Goal: Task Accomplishment & Management: Complete application form

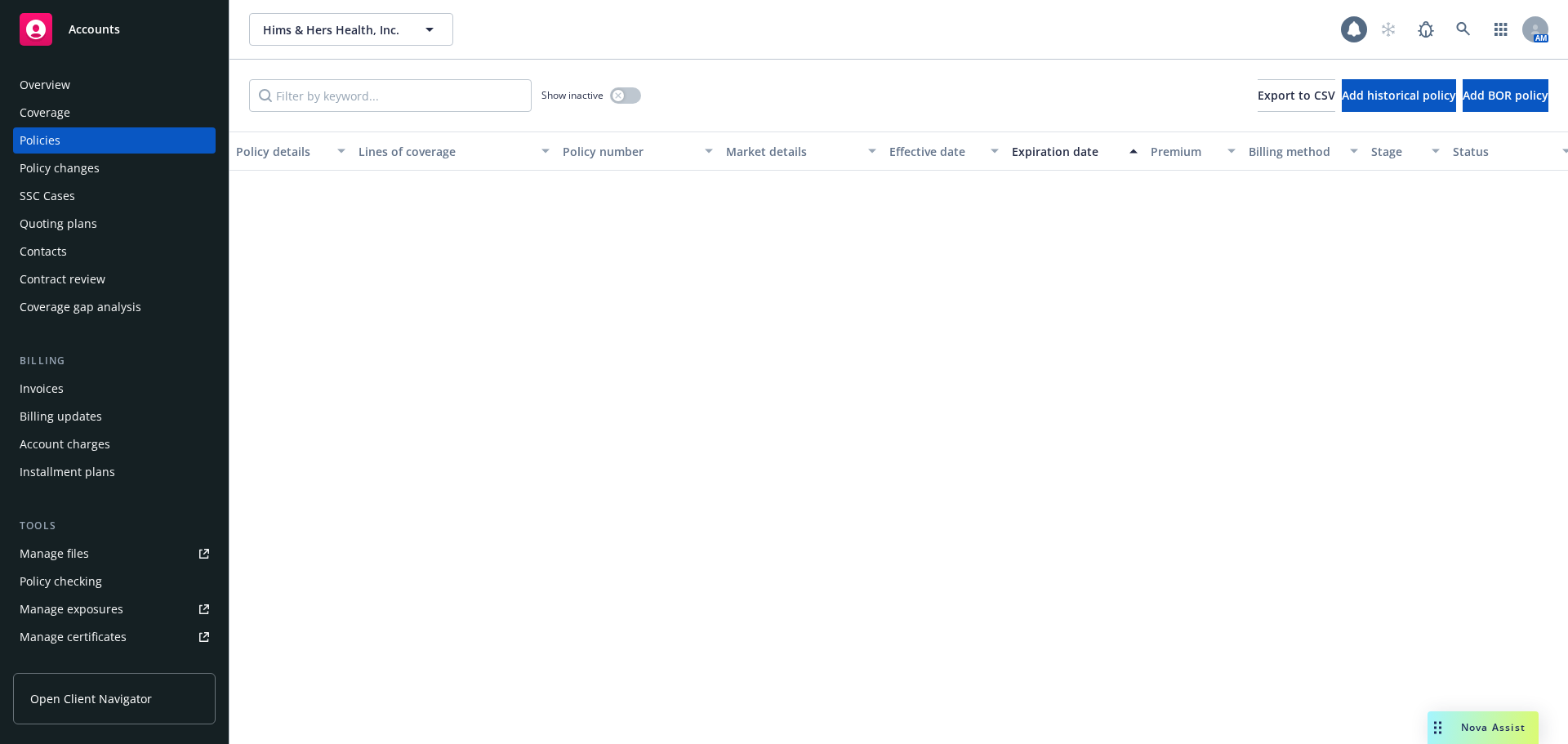
scroll to position [2707, 0]
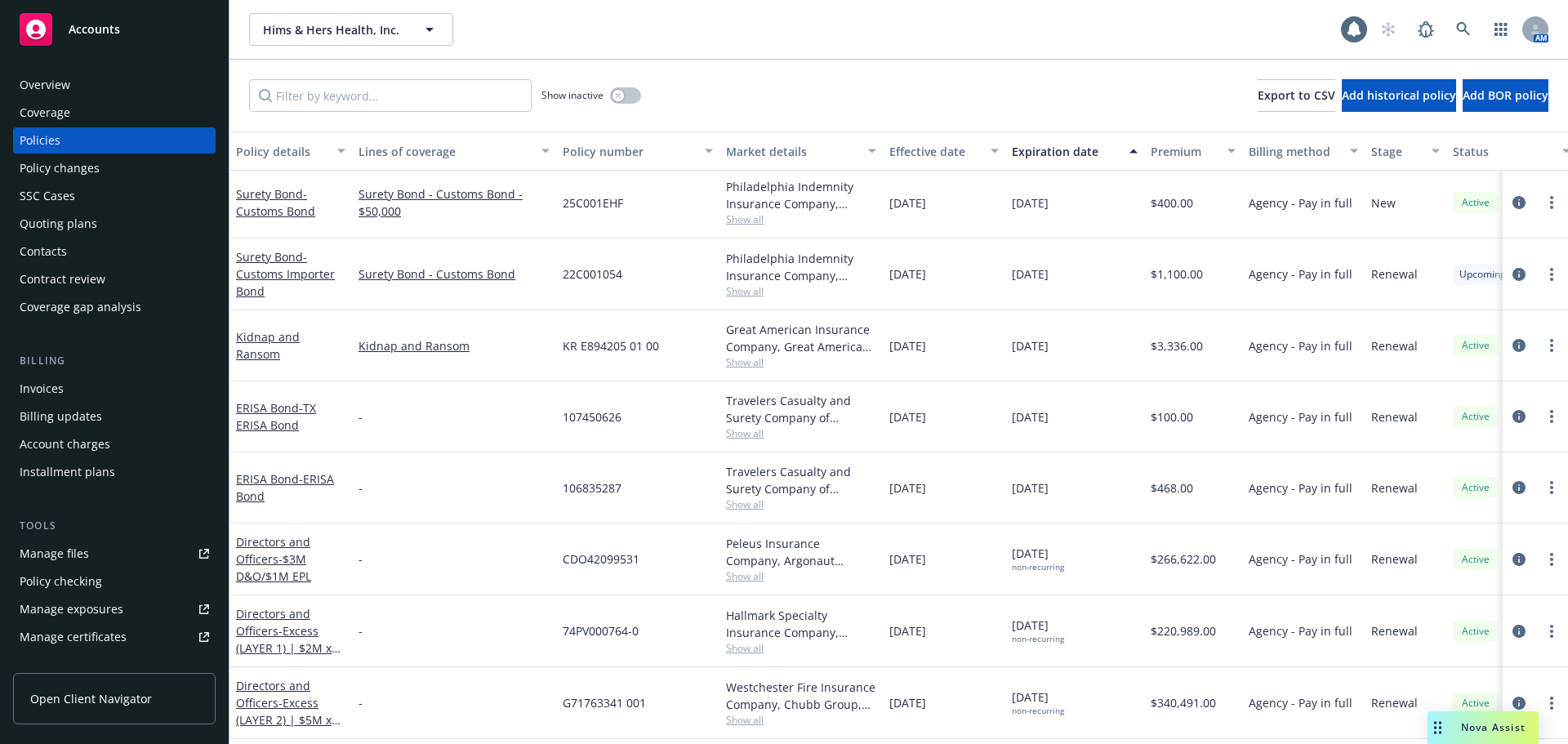
click at [64, 221] on div "Quoting plans" at bounding box center [59, 223] width 78 height 26
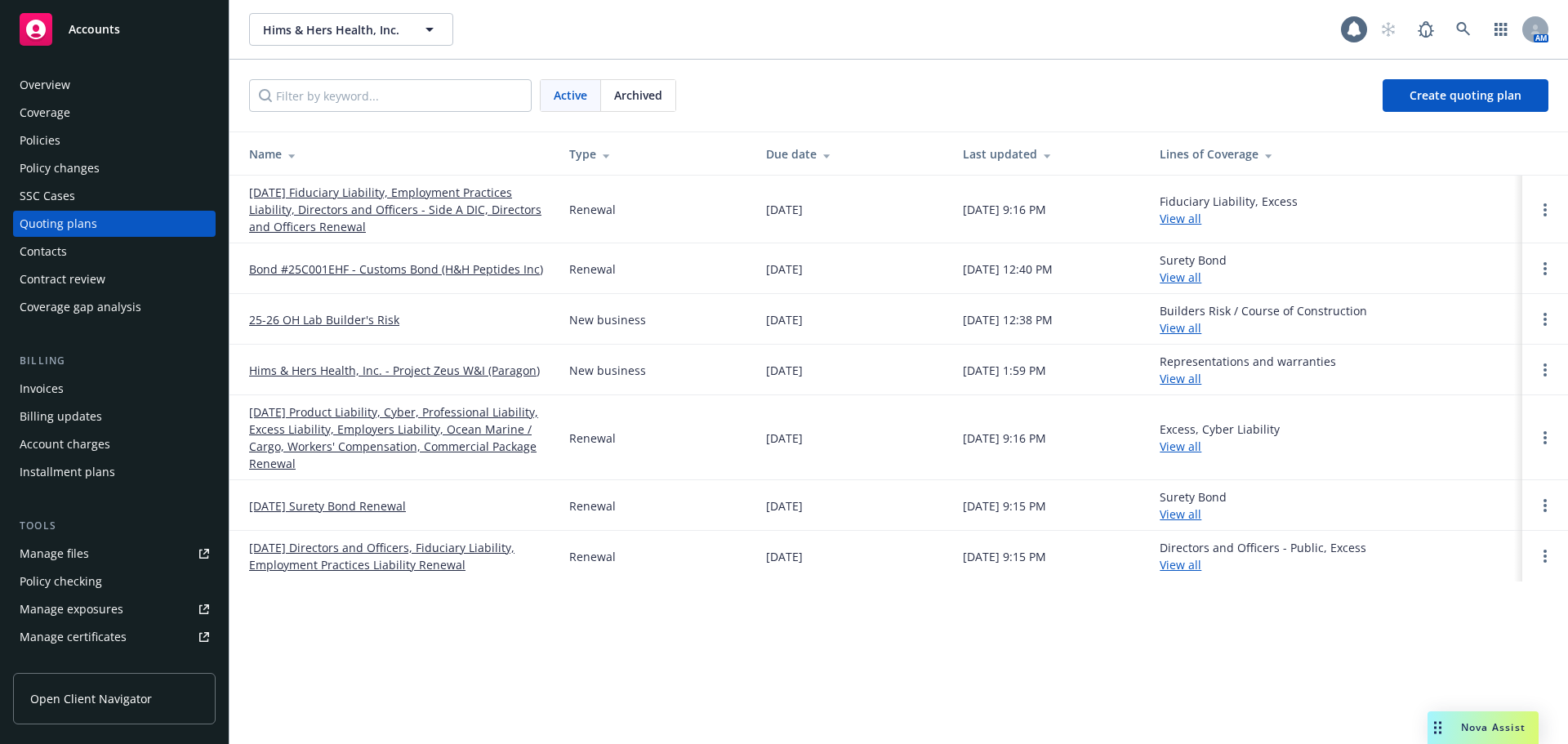
click at [309, 434] on link "[DATE] Product Liability, Cyber, Professional Liability, Excess Liability, Empl…" at bounding box center [396, 438] width 294 height 69
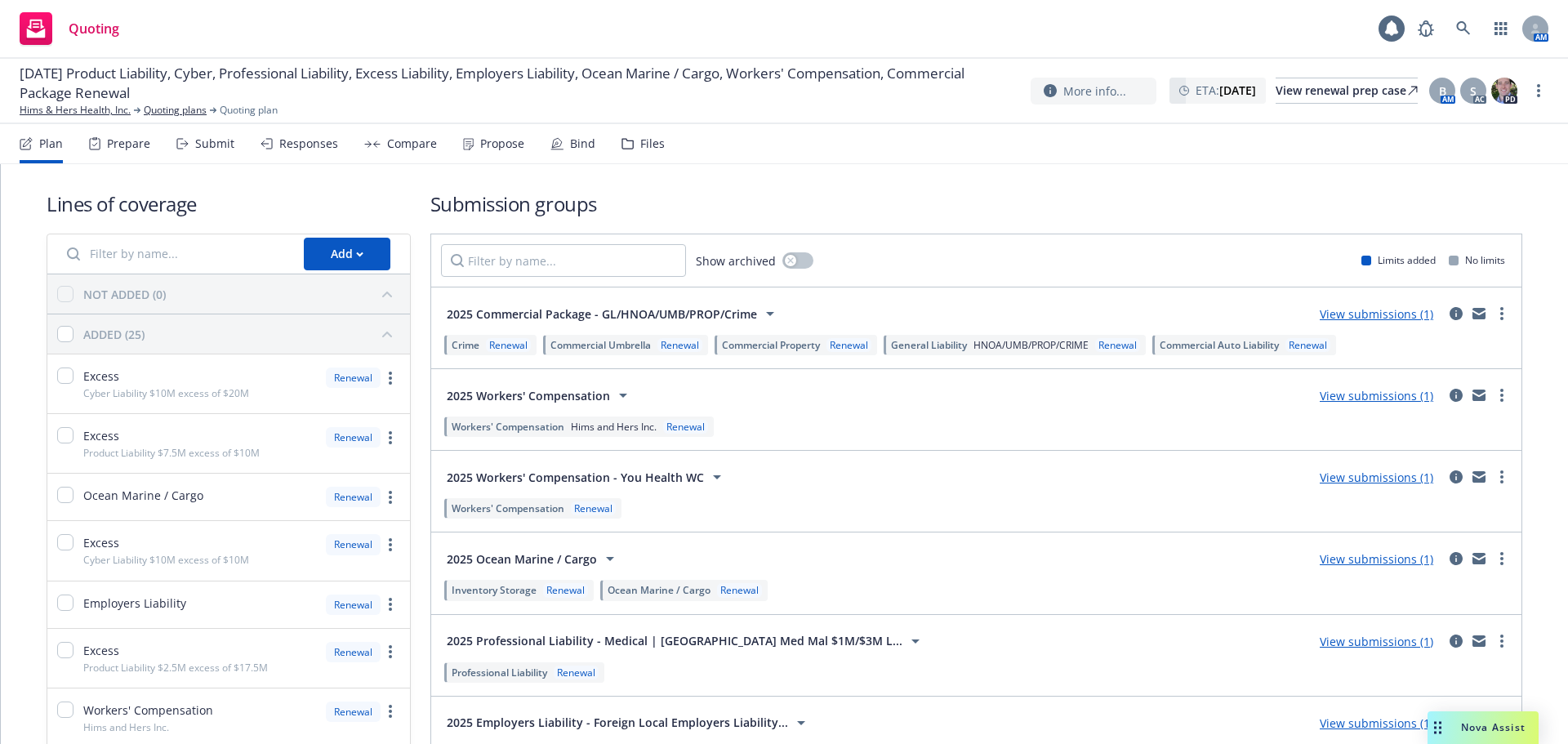
click at [605, 555] on icon at bounding box center [610, 559] width 20 height 20
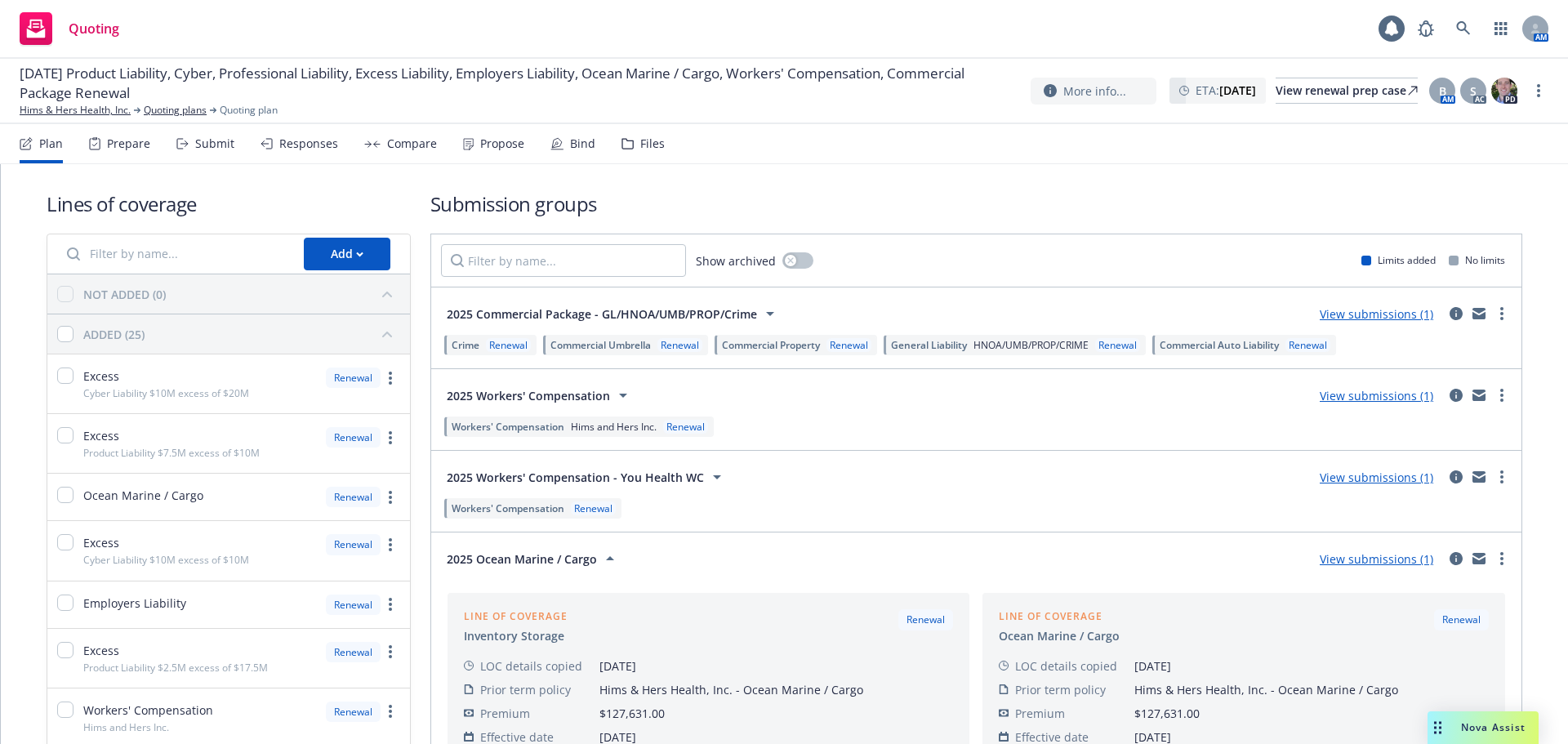
scroll to position [507, 0]
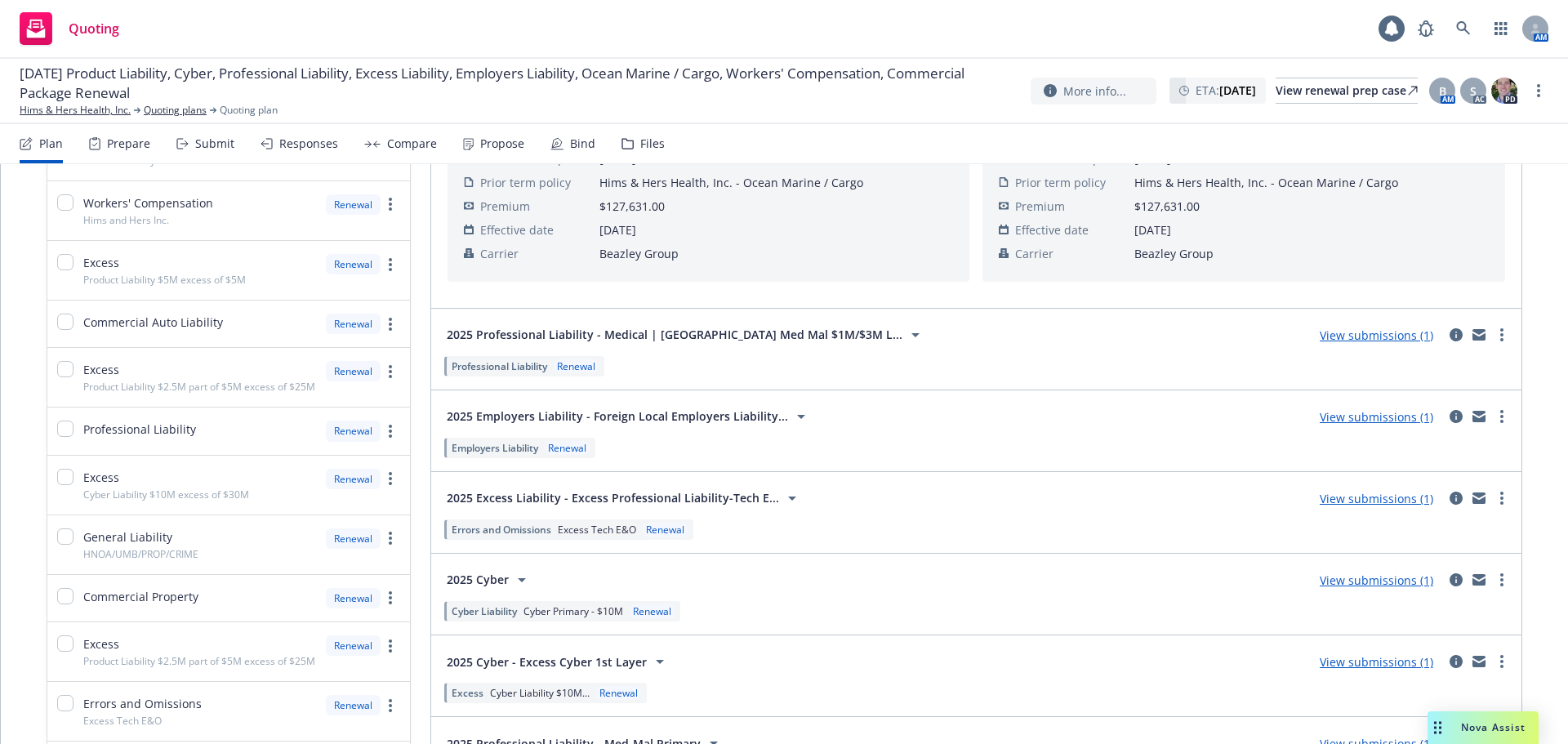
click at [628, 143] on div "Files" at bounding box center [643, 143] width 43 height 39
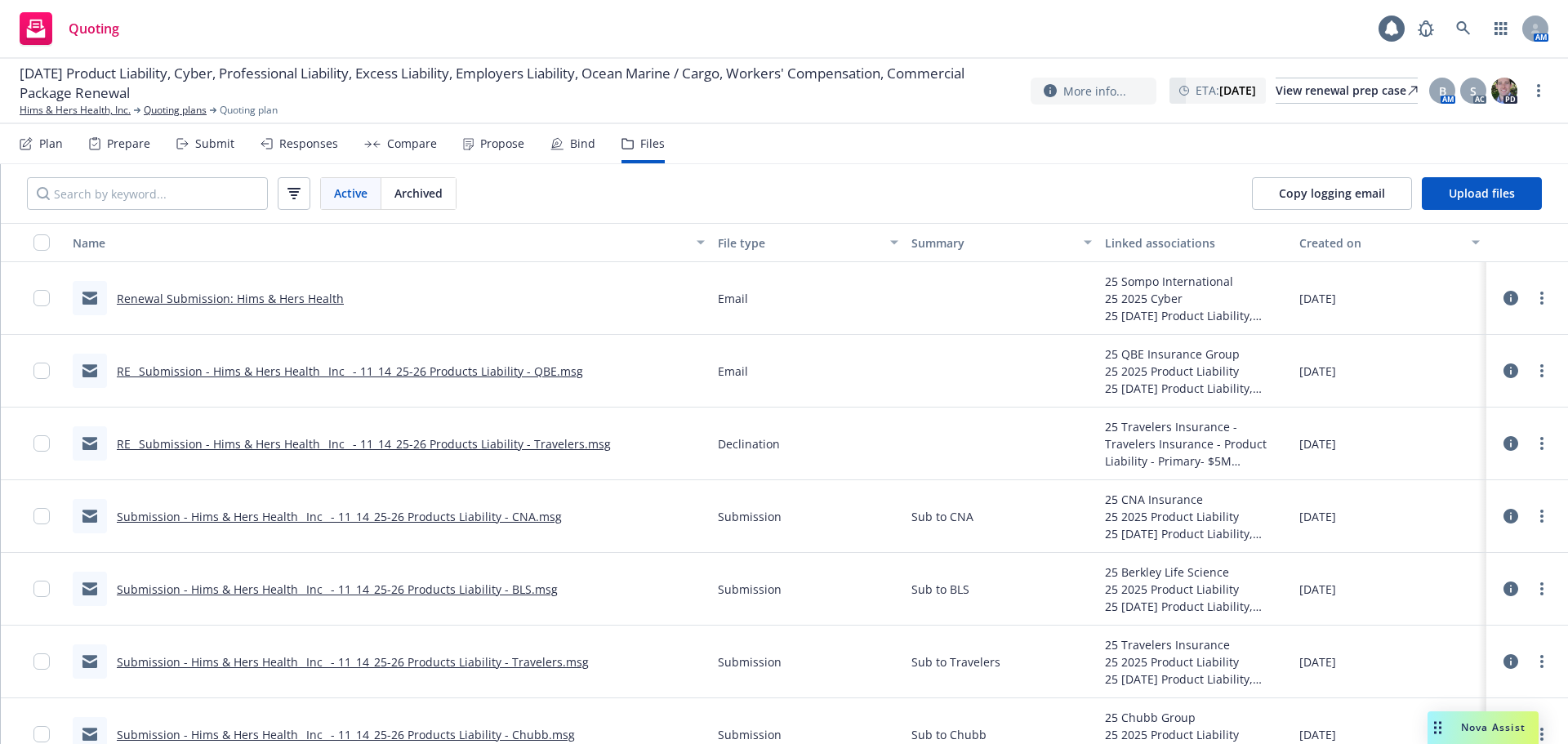
click at [280, 301] on link "Renewal Submission: Hims & Hers Health" at bounding box center [230, 298] width 227 height 15
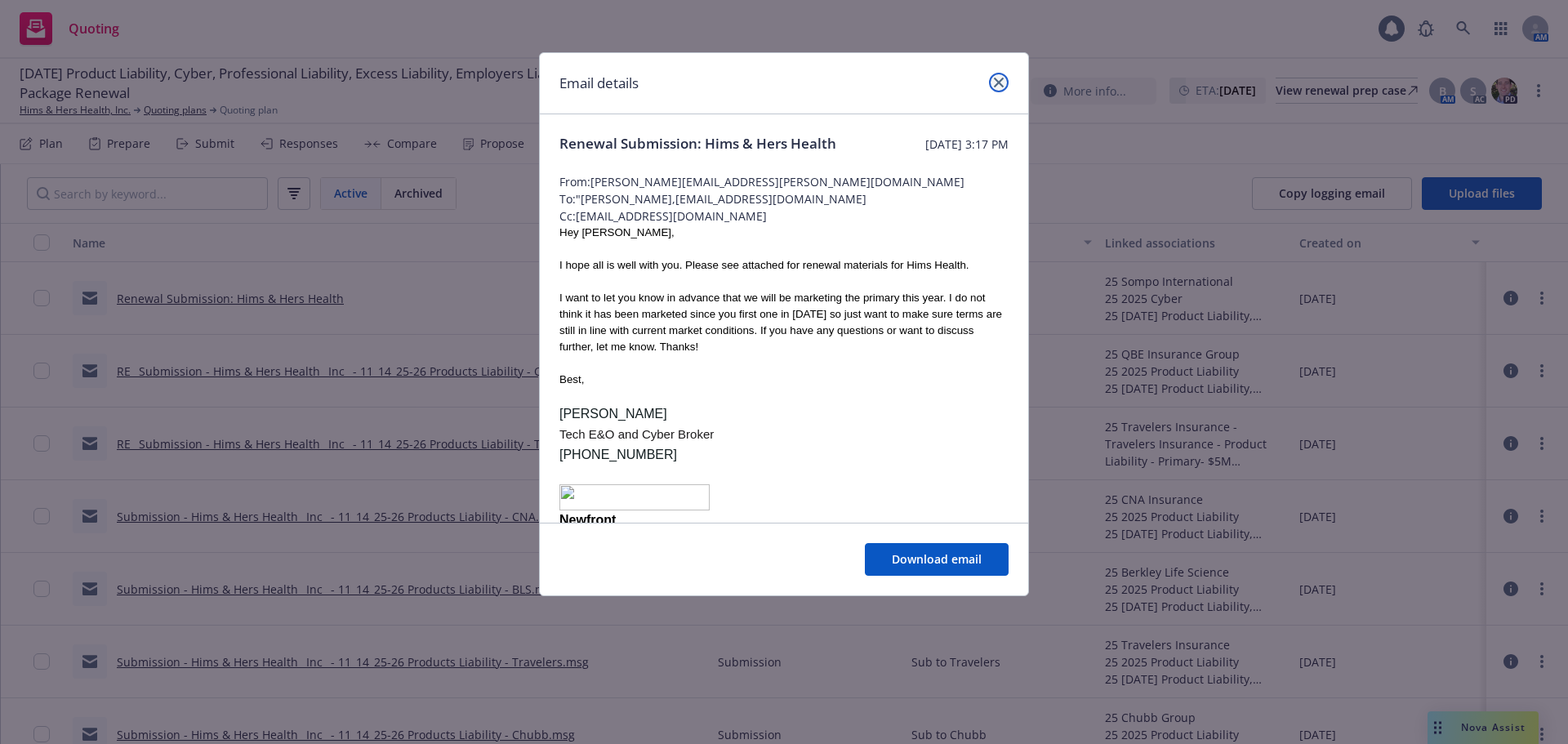
click at [1006, 86] on link "close" at bounding box center [999, 82] width 20 height 20
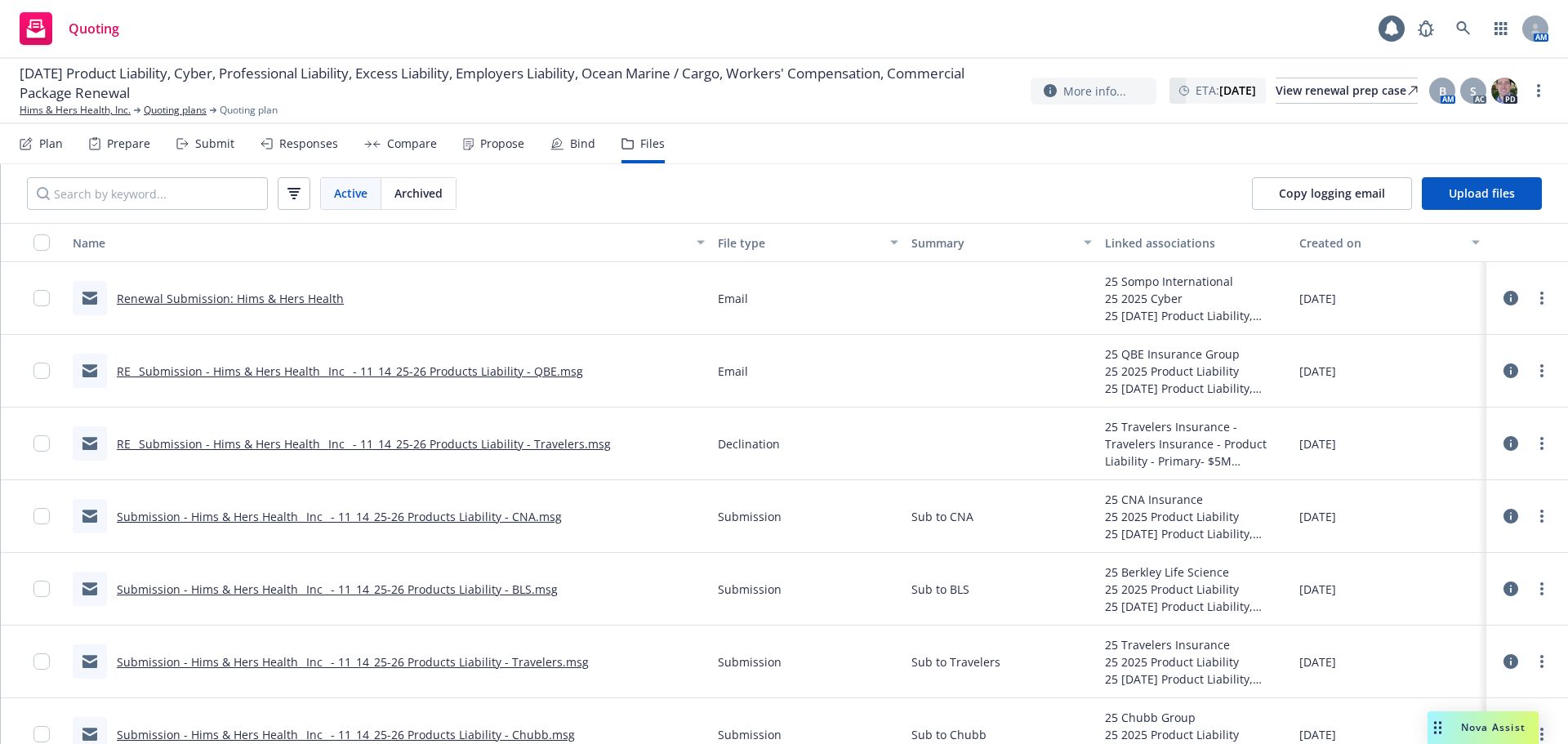
click at [287, 296] on link "Renewal Submission: Hims & Hers Health" at bounding box center [230, 298] width 227 height 15
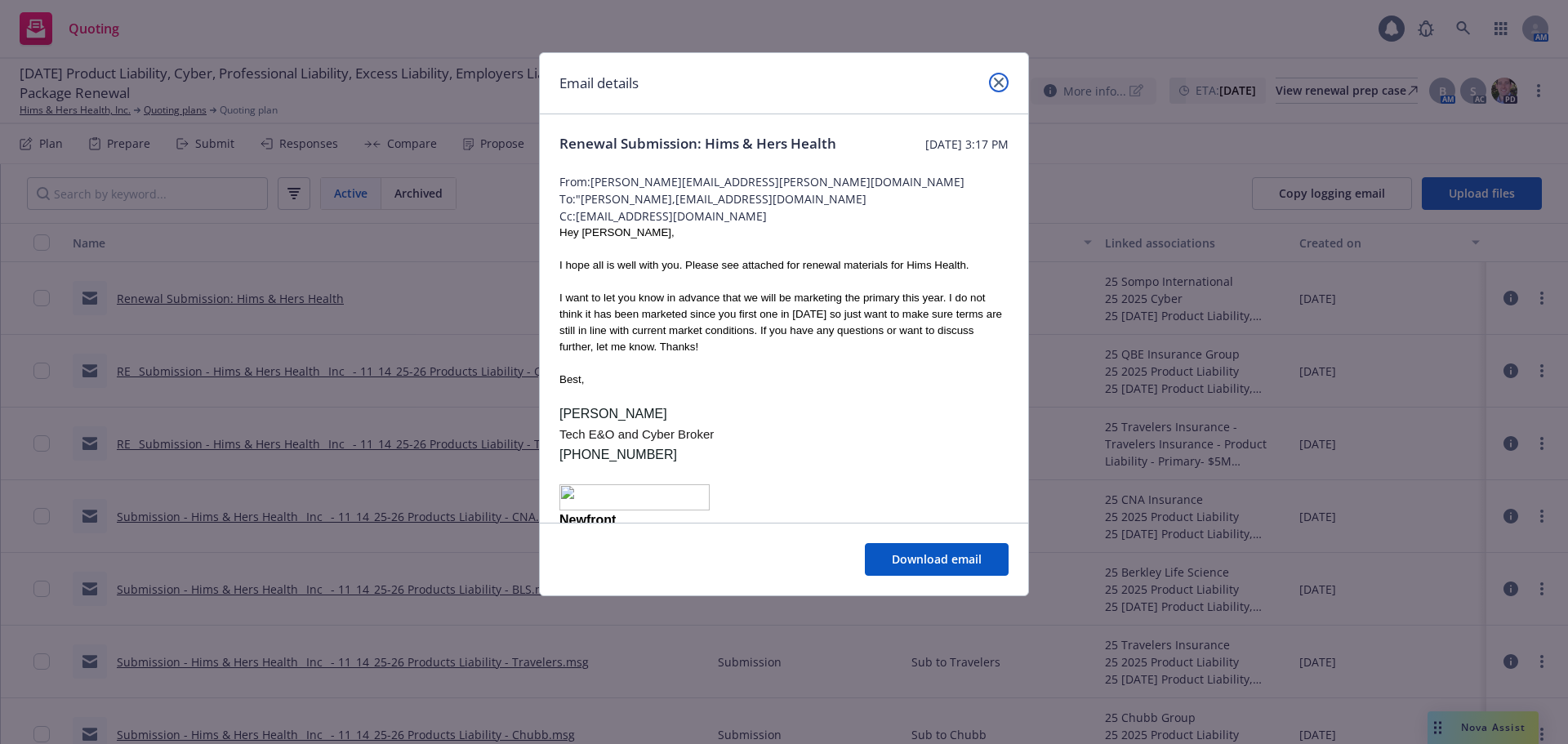
click at [1000, 84] on icon "close" at bounding box center [999, 82] width 10 height 10
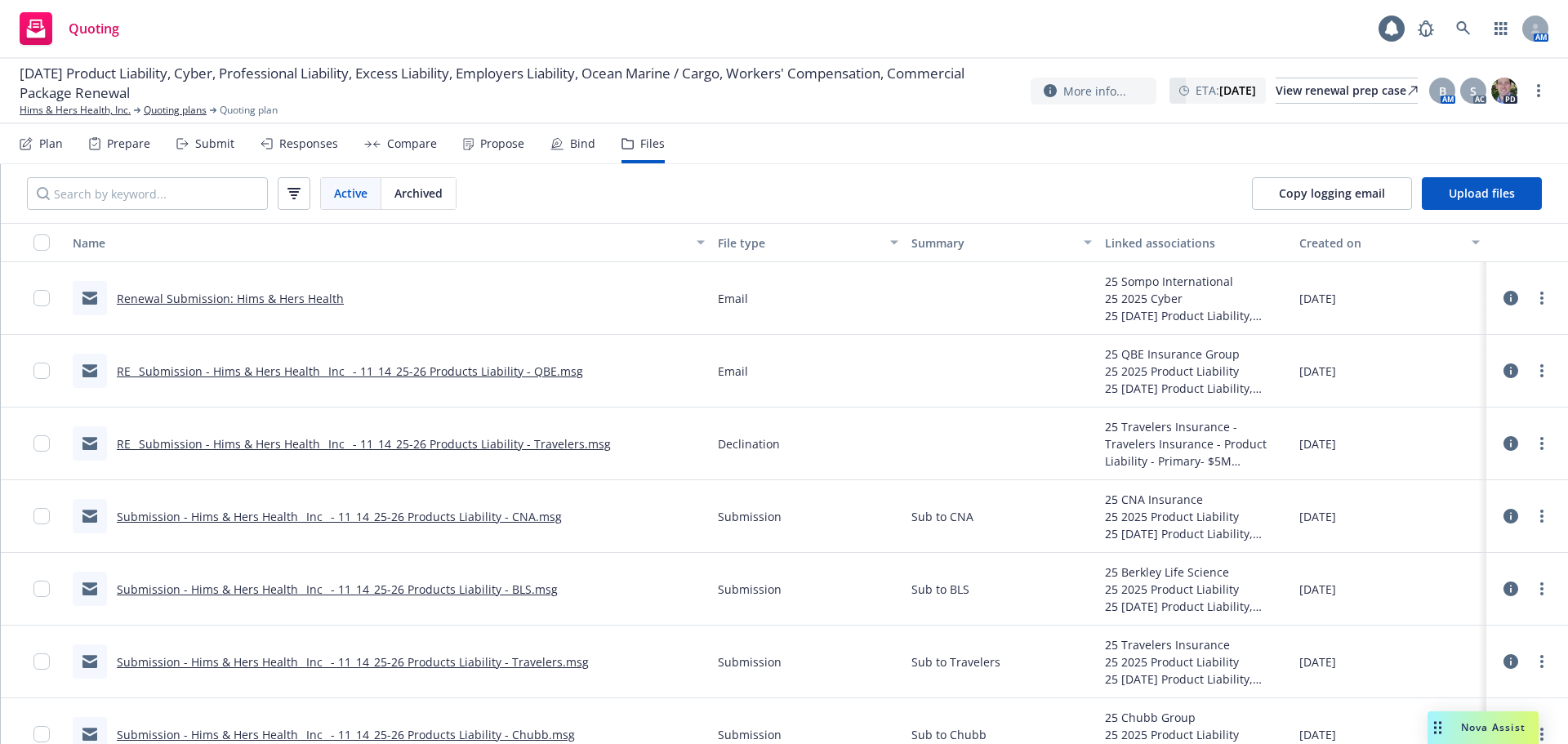
click at [502, 145] on div "Propose" at bounding box center [502, 144] width 44 height 13
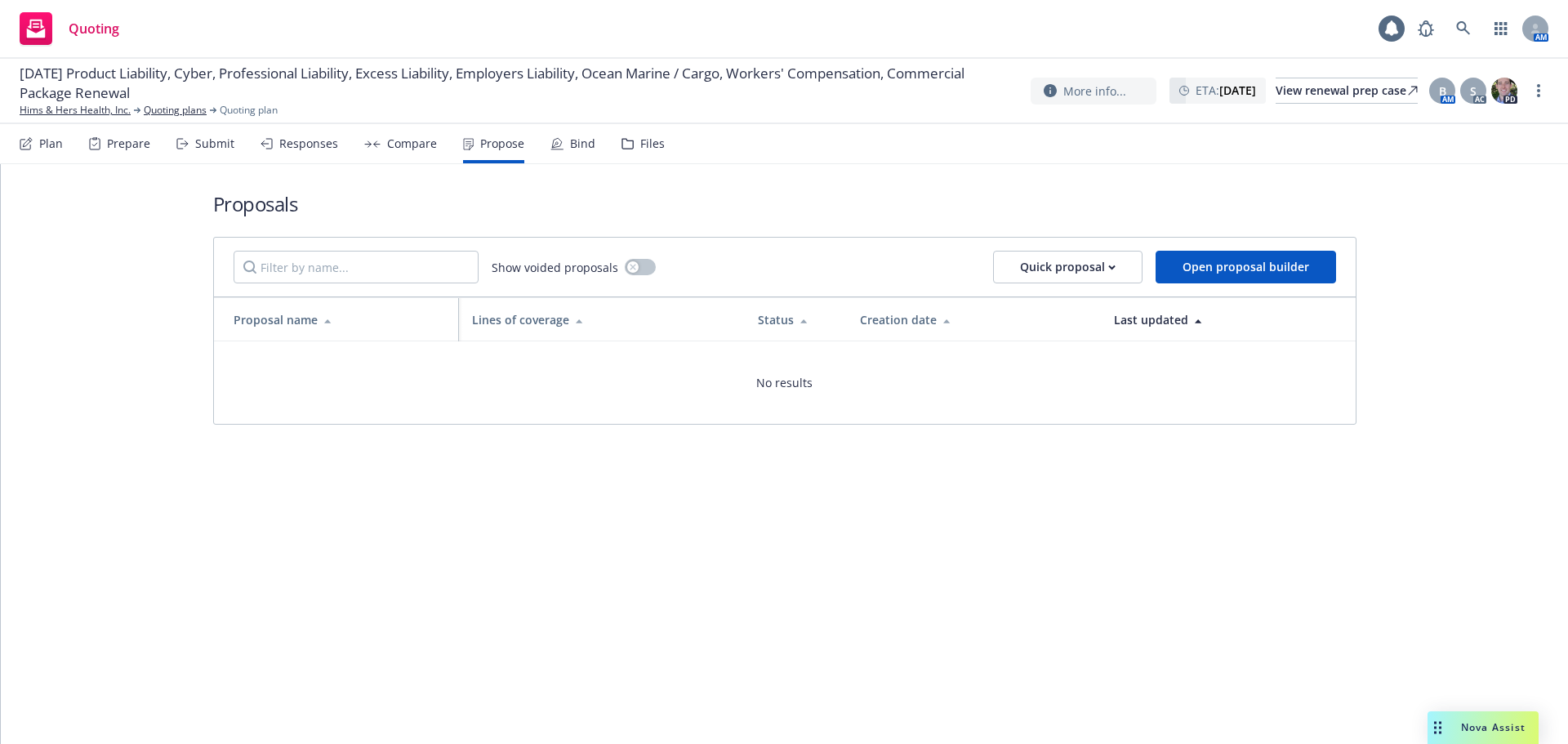
click at [387, 146] on div "Compare" at bounding box center [411, 144] width 50 height 13
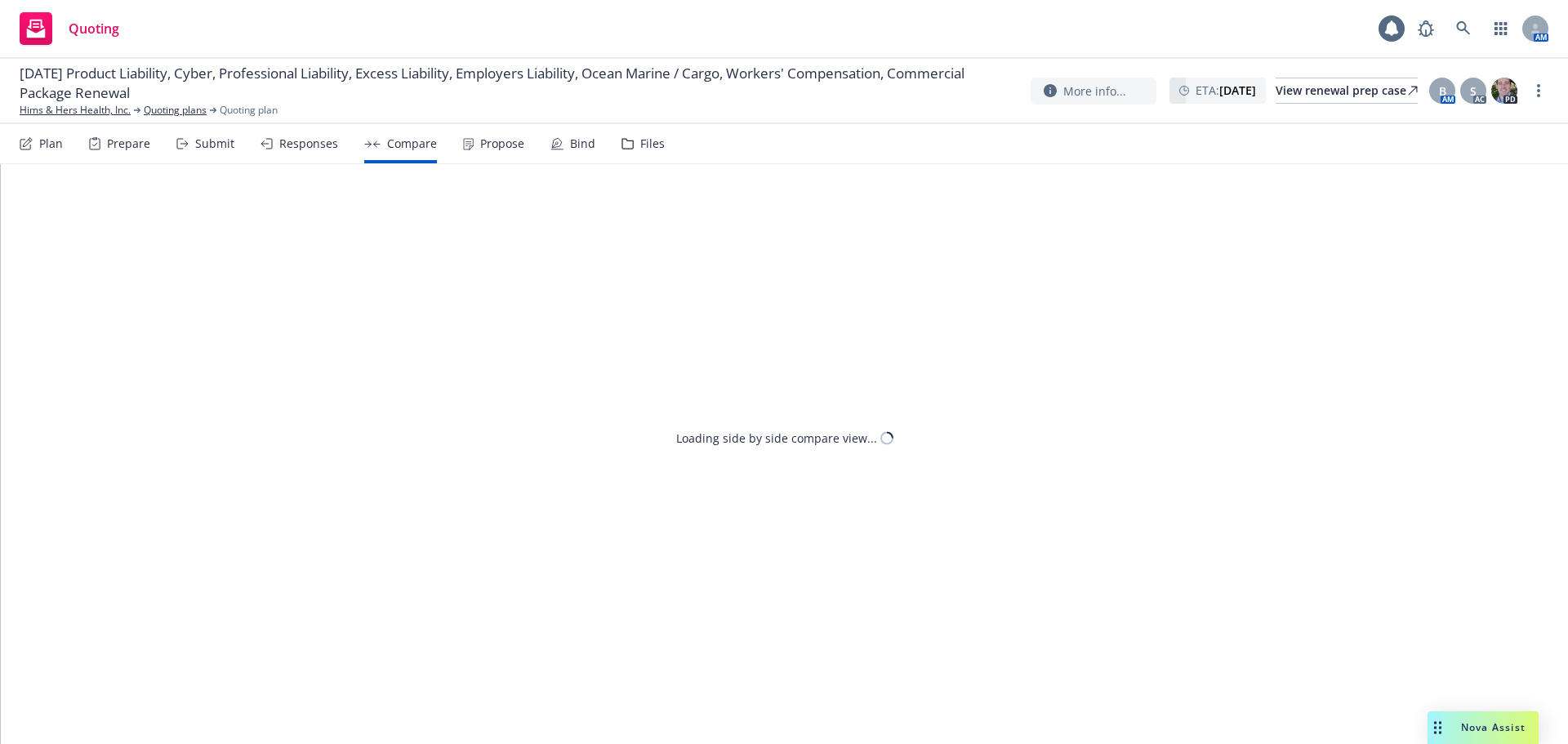
click at [308, 148] on div "Responses" at bounding box center [308, 144] width 59 height 13
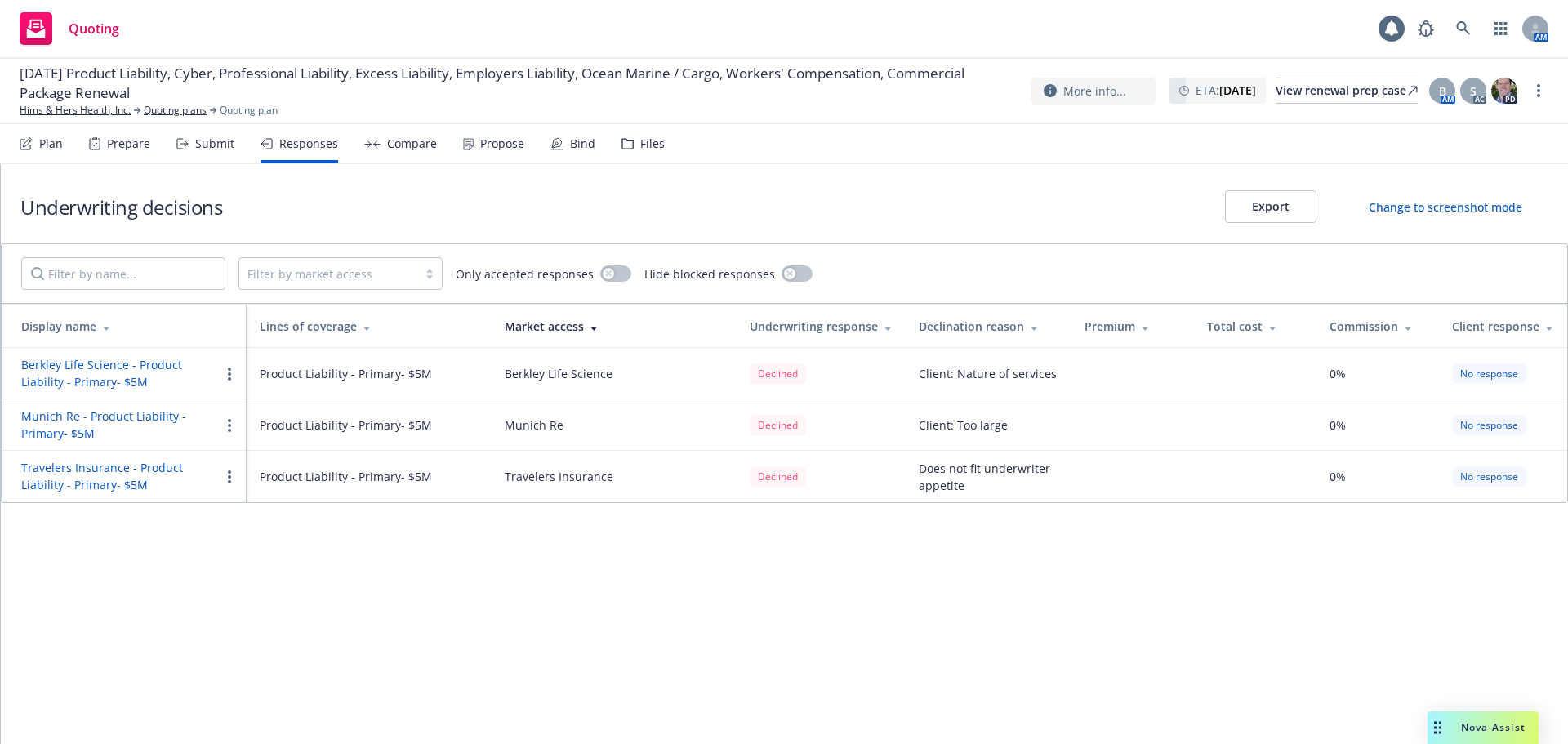
click at [200, 150] on div "Submit" at bounding box center [214, 144] width 39 height 13
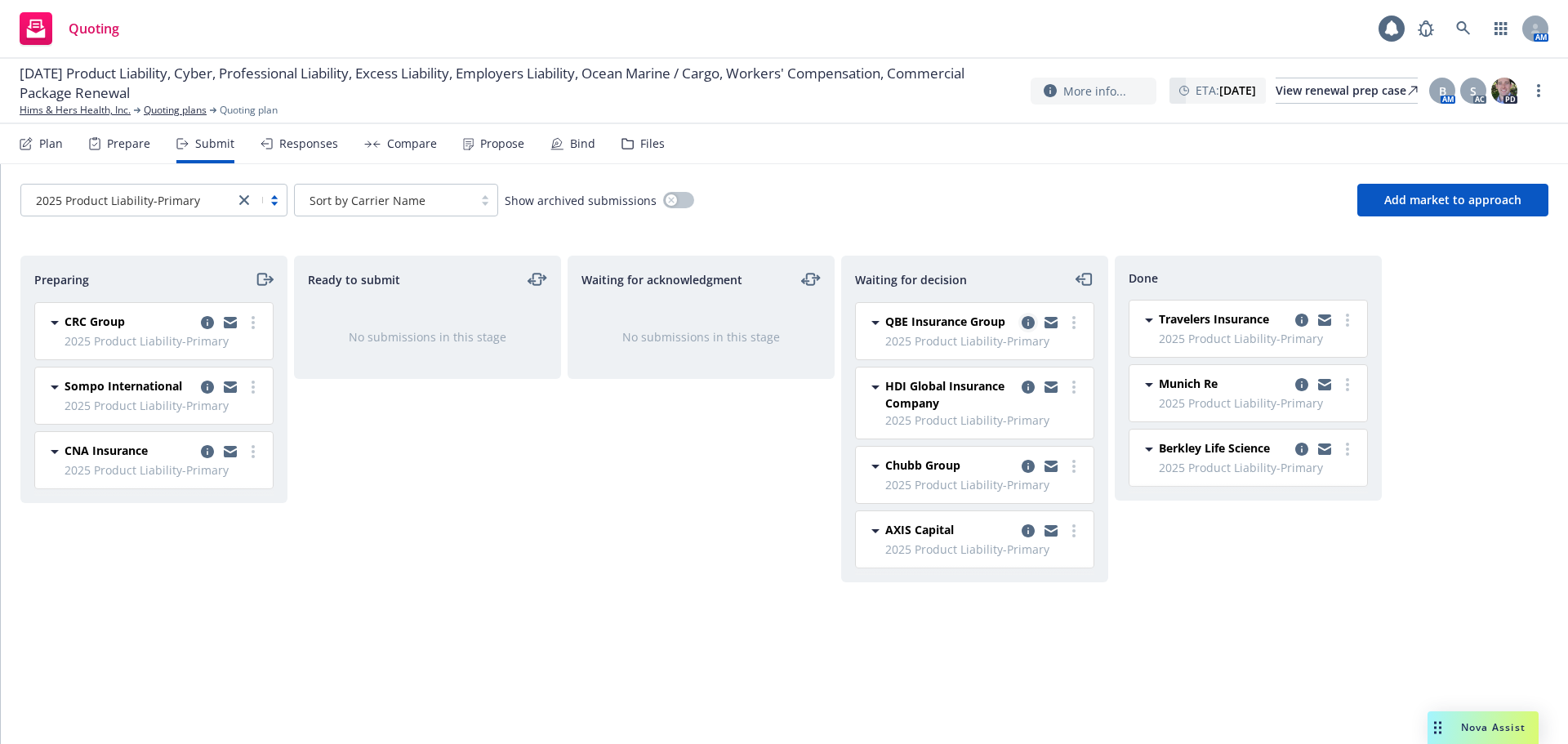
click at [1024, 320] on icon "copy logging email" at bounding box center [1028, 323] width 13 height 13
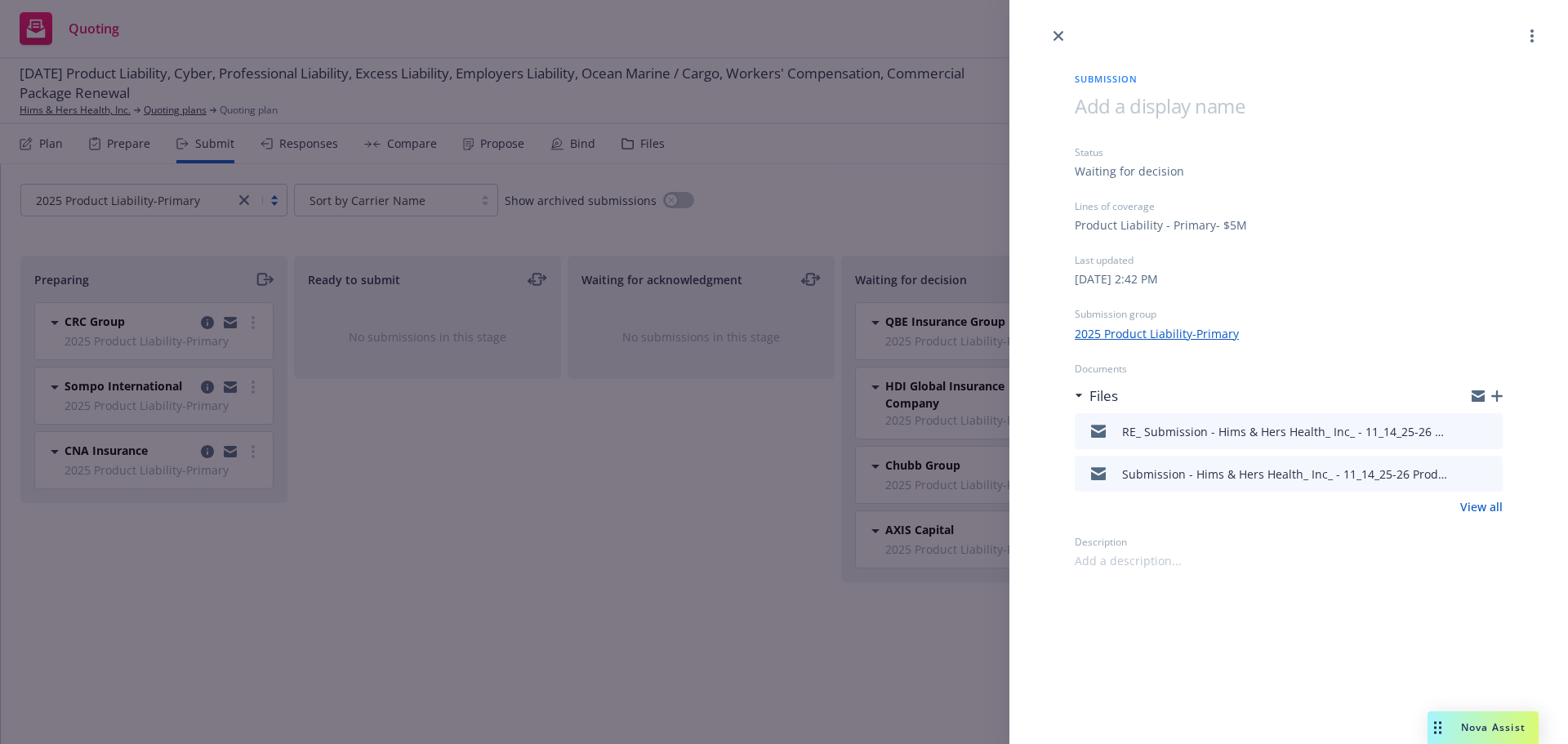
click at [1497, 392] on icon "button" at bounding box center [1497, 396] width 12 height 12
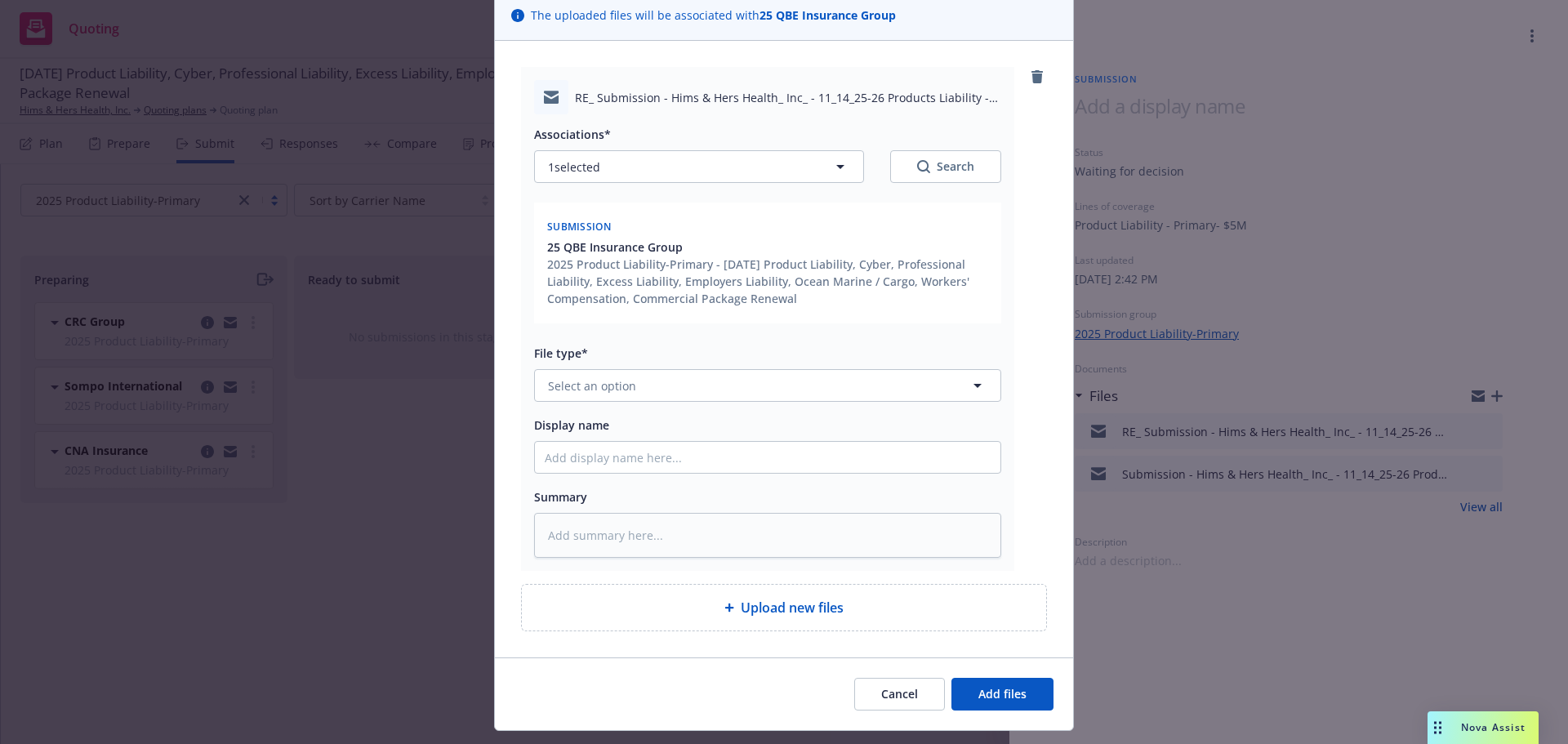
scroll to position [164, 0]
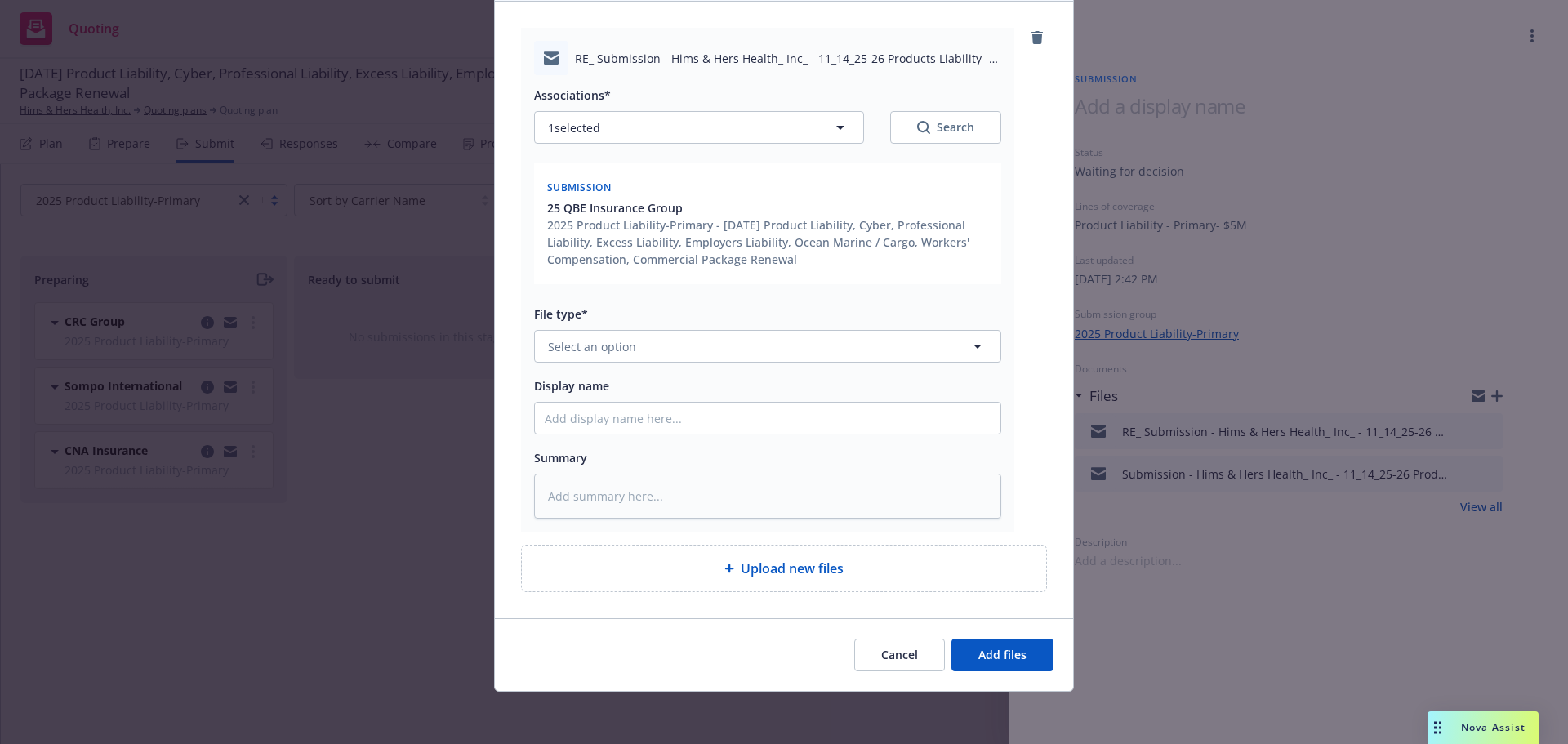
type textarea "x"
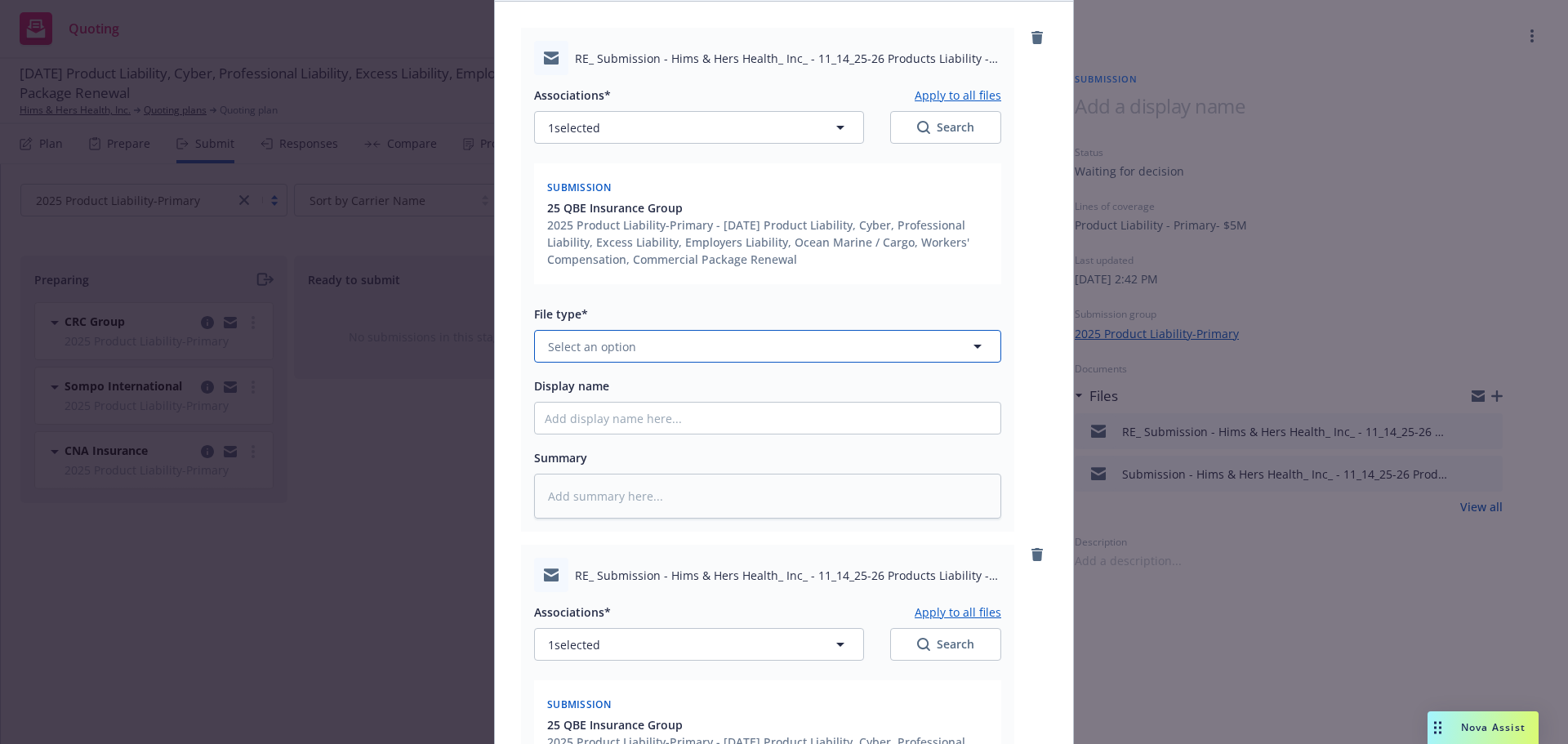
click at [606, 351] on span "Select an option" at bounding box center [592, 346] width 89 height 17
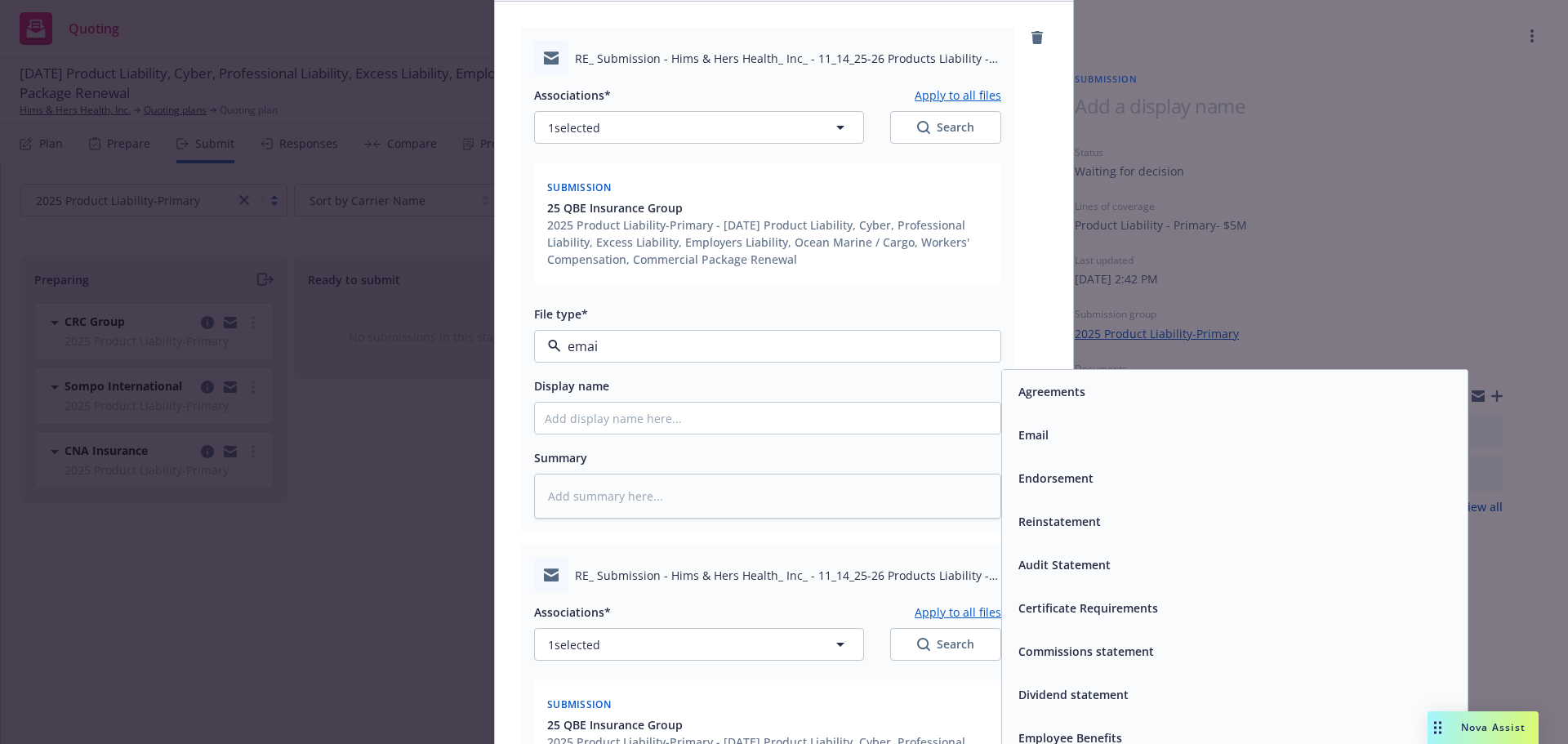
type input "email"
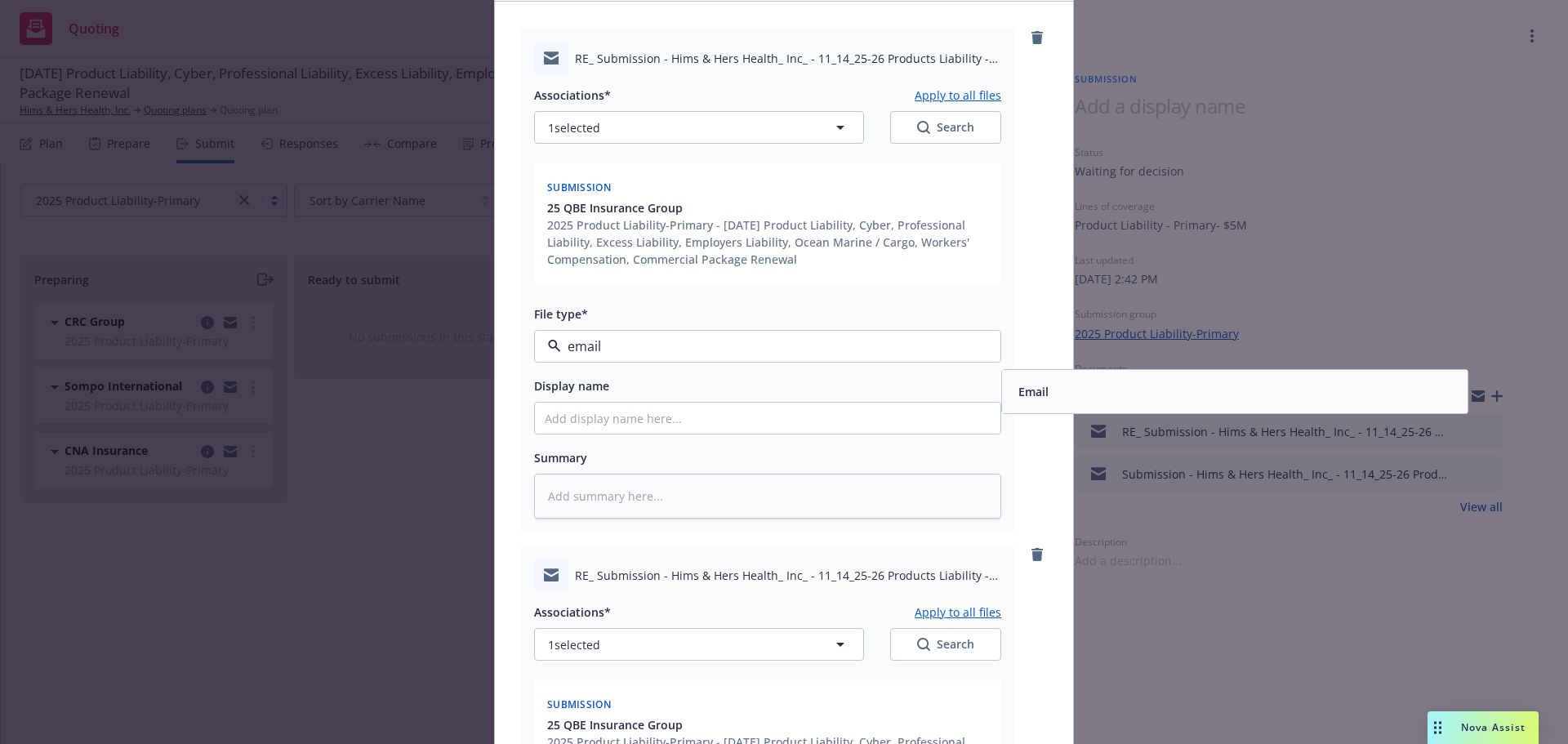
click at [1055, 388] on div "Email" at bounding box center [1235, 391] width 446 height 24
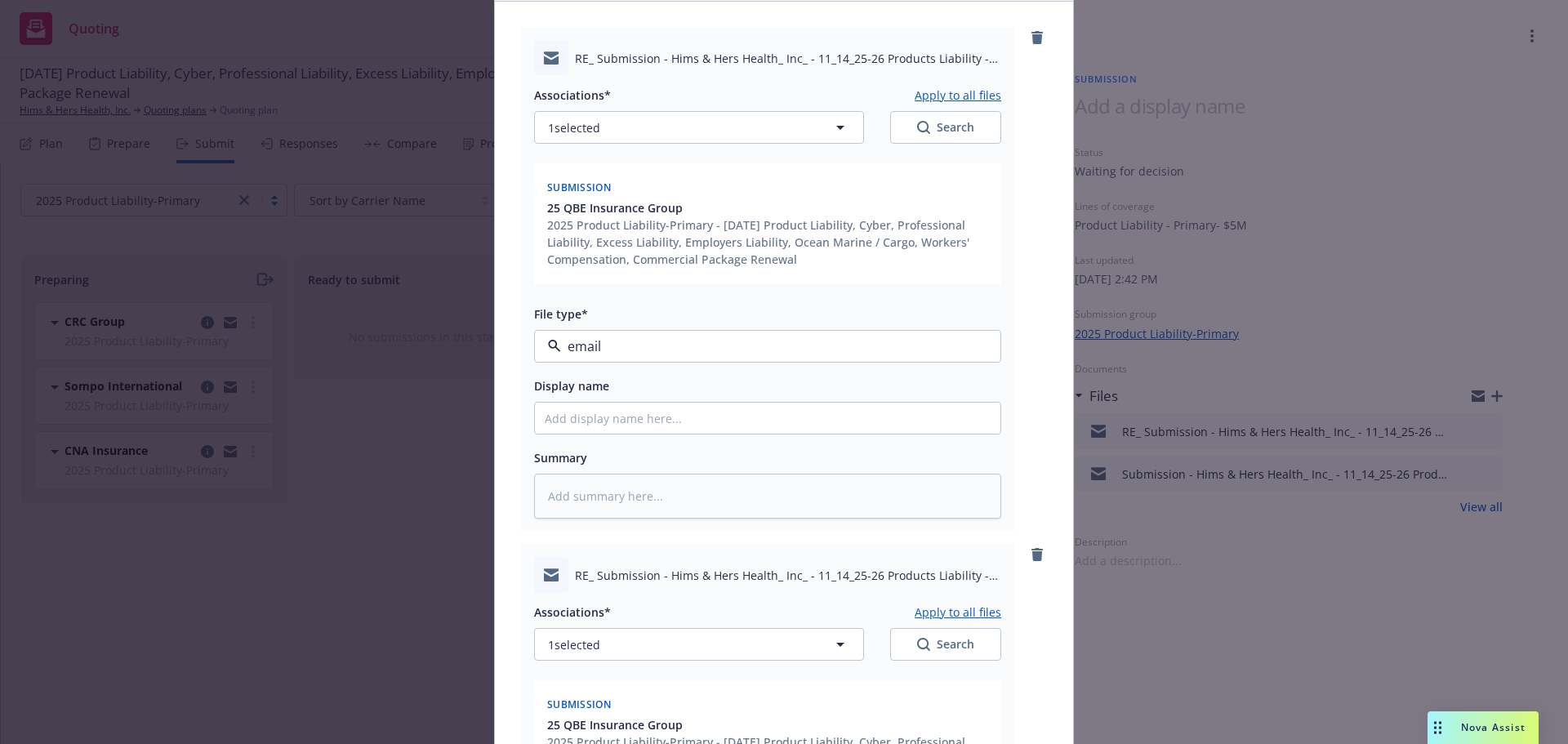
type textarea "x"
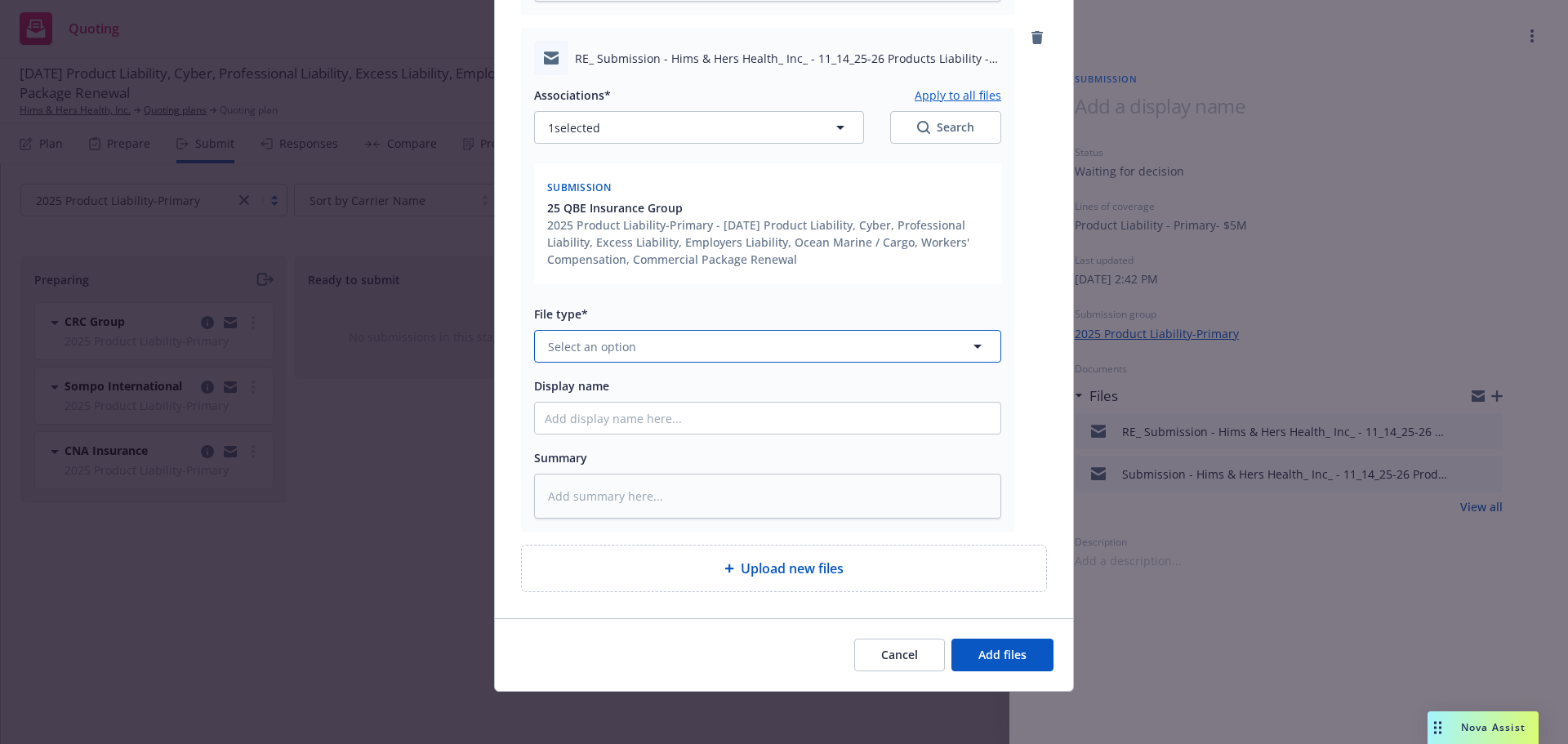
click at [624, 344] on span "Select an option" at bounding box center [592, 346] width 89 height 17
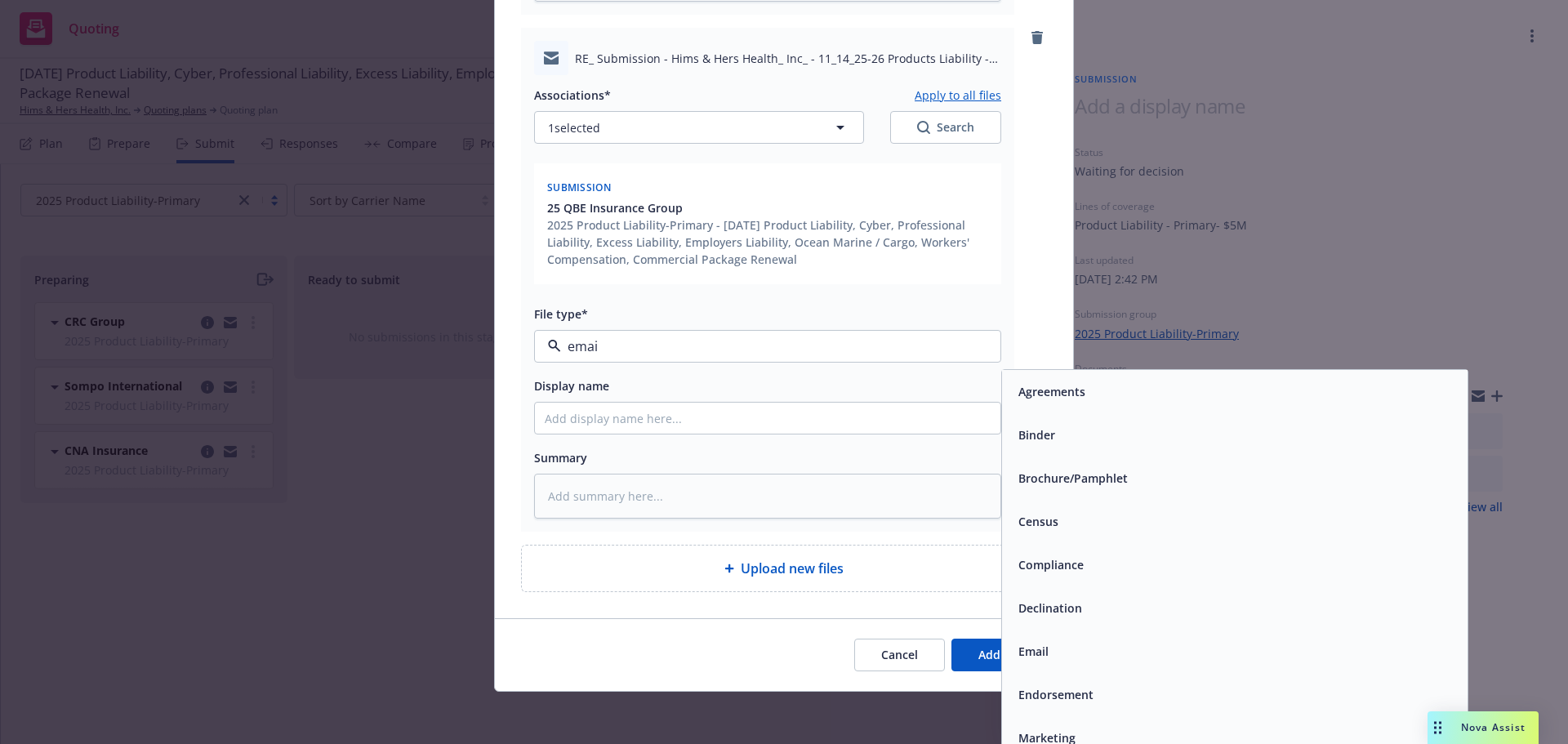
type input "email"
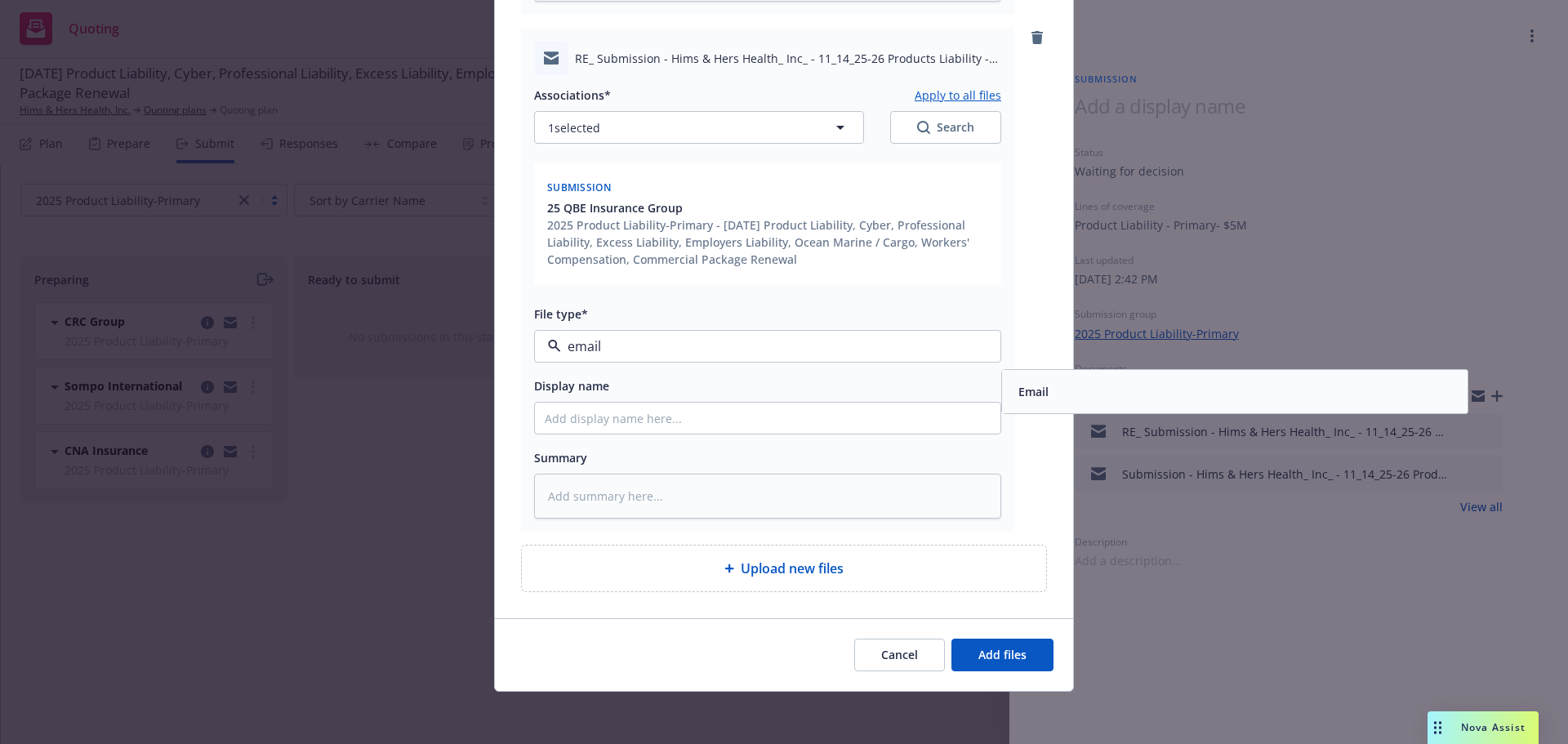
click at [1002, 383] on div "Email" at bounding box center [1235, 391] width 465 height 43
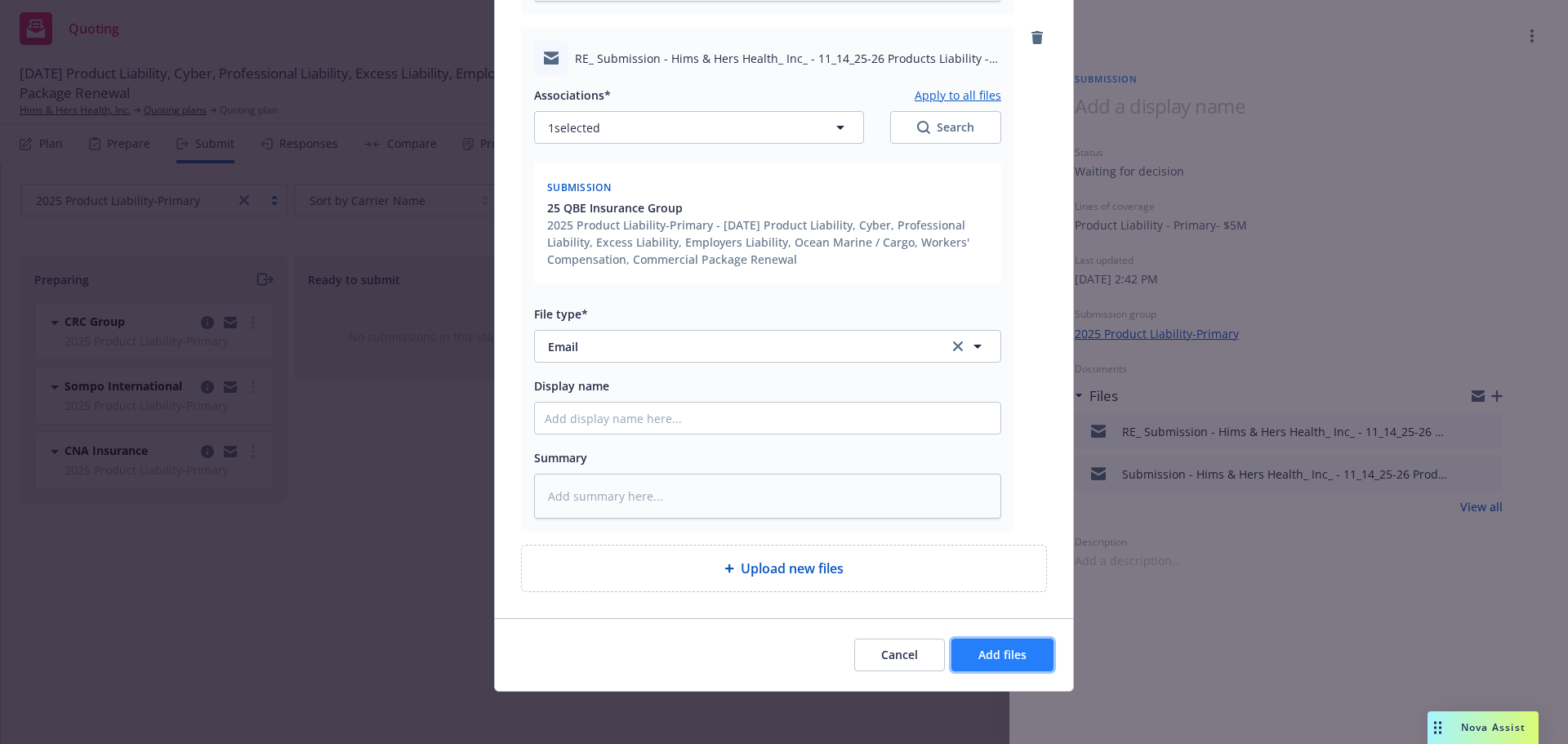
click at [978, 654] on span "Add files" at bounding box center [1001, 655] width 48 height 15
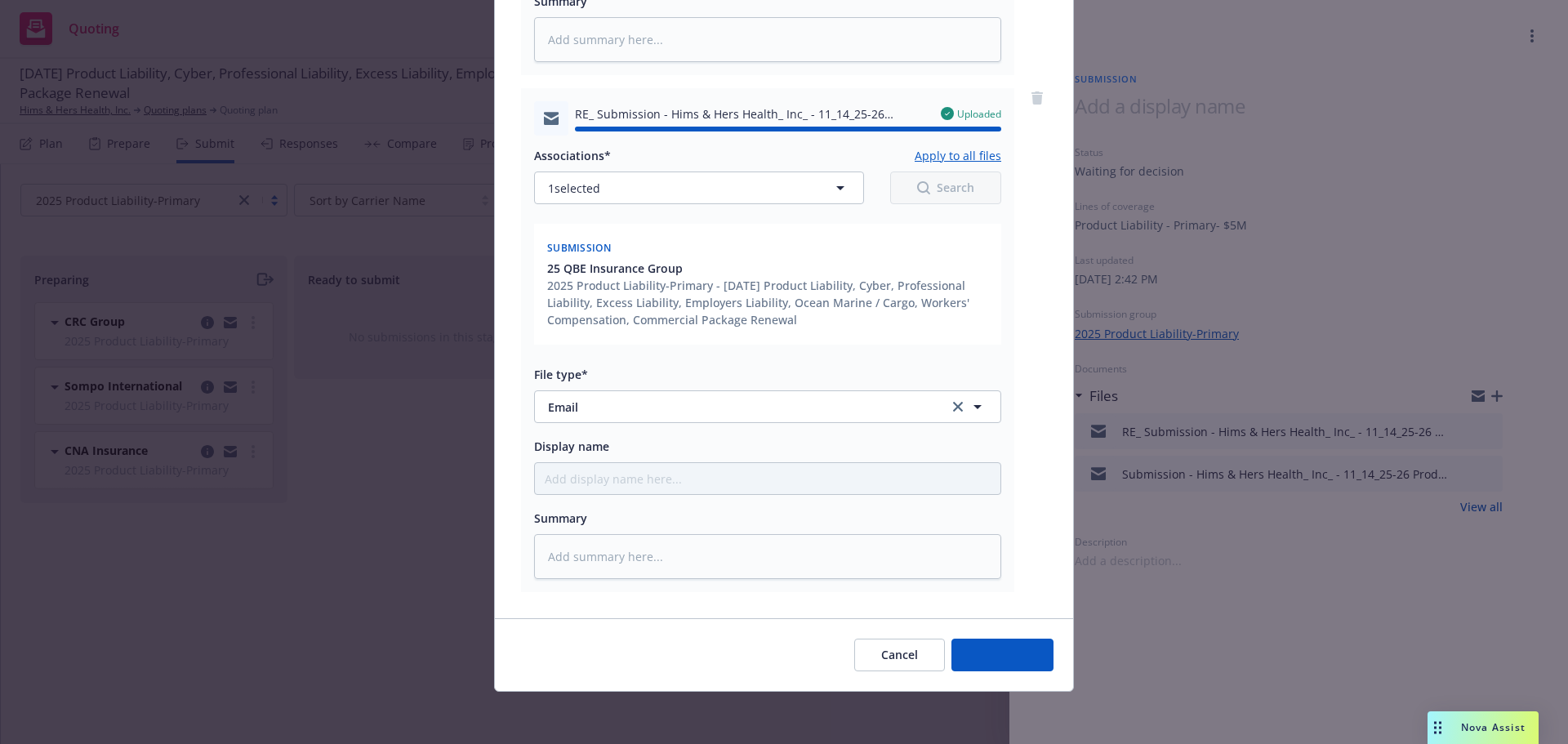
type textarea "x"
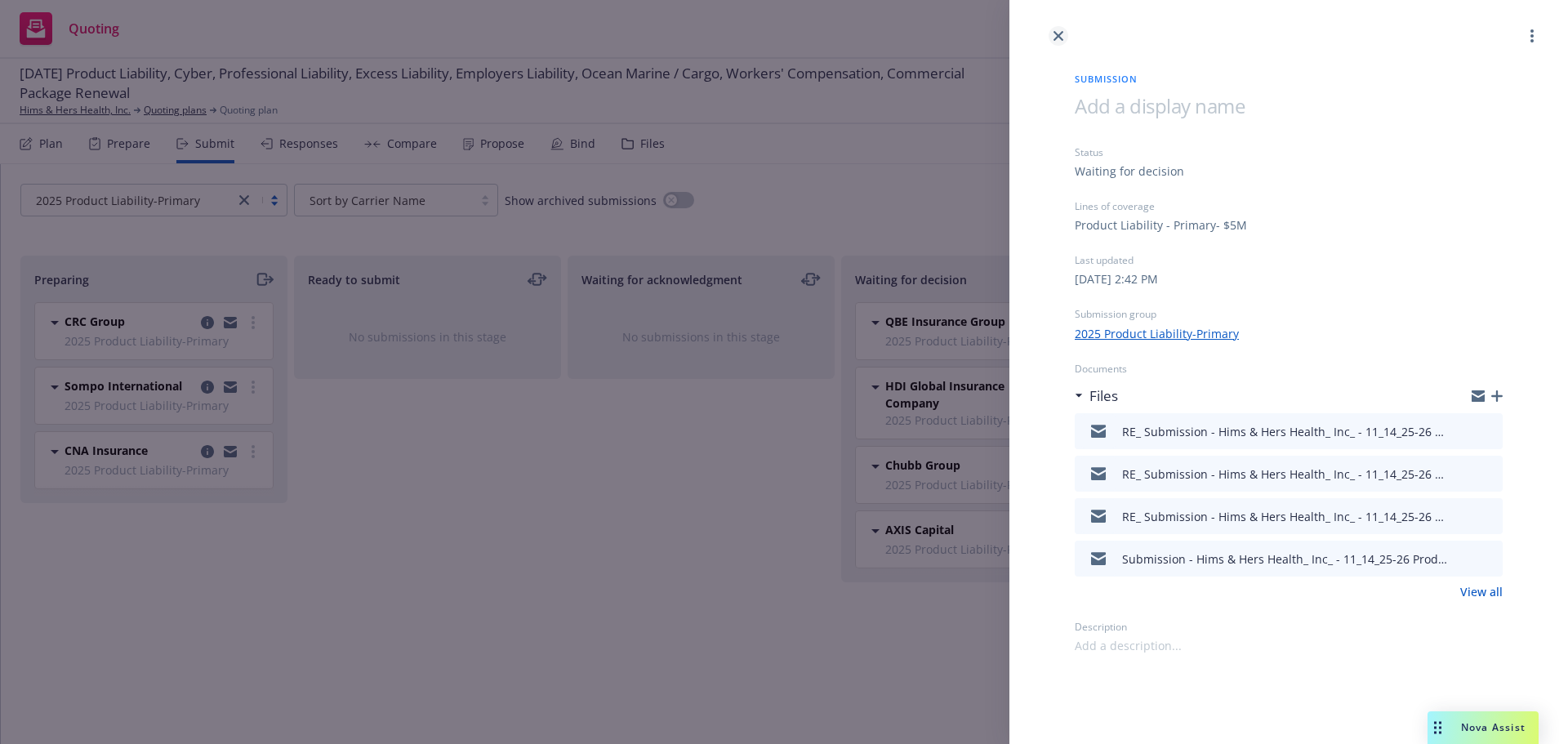
click at [1051, 33] on link "close" at bounding box center [1058, 36] width 20 height 20
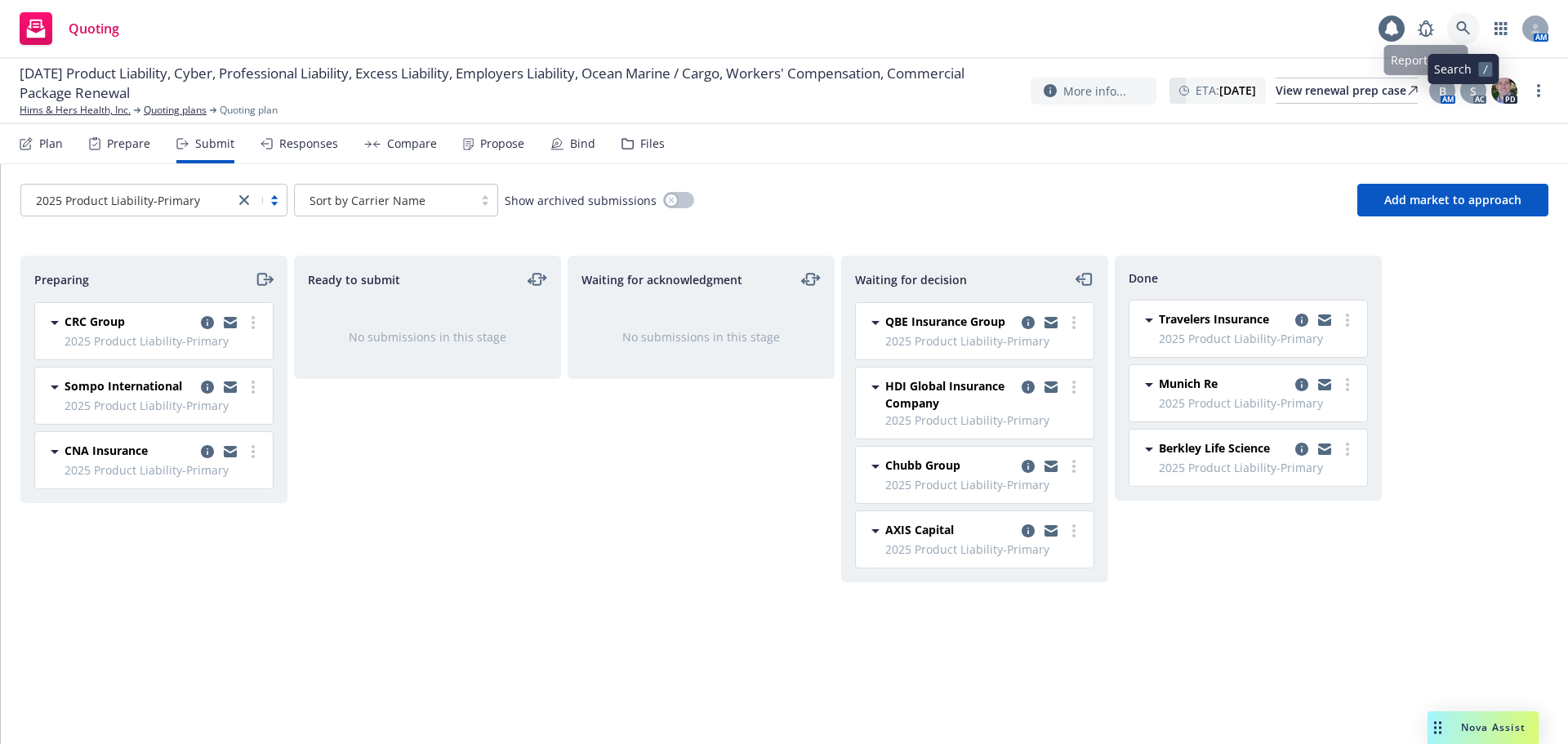
click at [1466, 25] on icon at bounding box center [1462, 27] width 14 height 14
click at [1465, 25] on icon at bounding box center [1462, 27] width 14 height 14
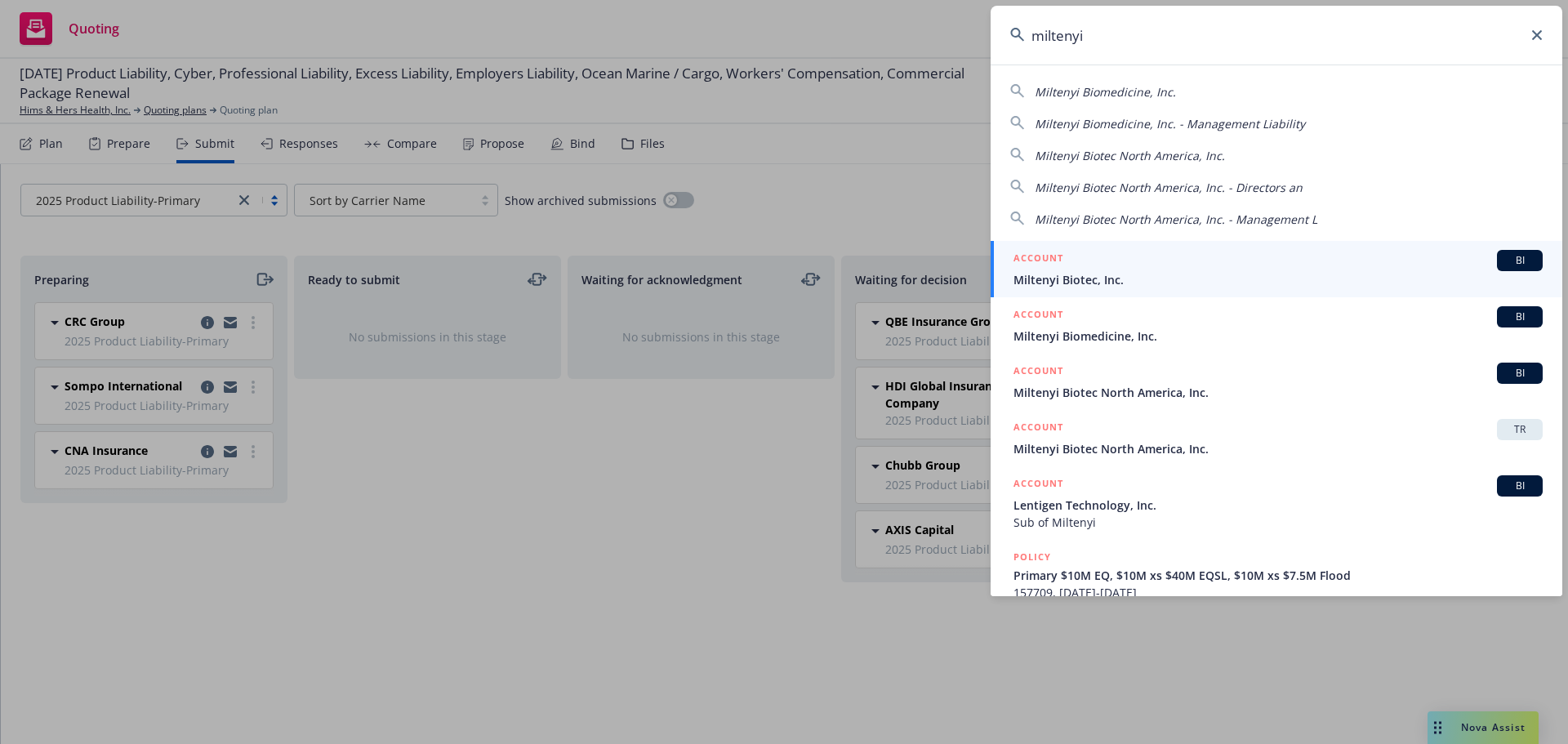
type input "miltenyi"
click at [1162, 269] on div "ACCOUNT BI" at bounding box center [1278, 259] width 530 height 21
